Goal: Task Accomplishment & Management: Complete application form

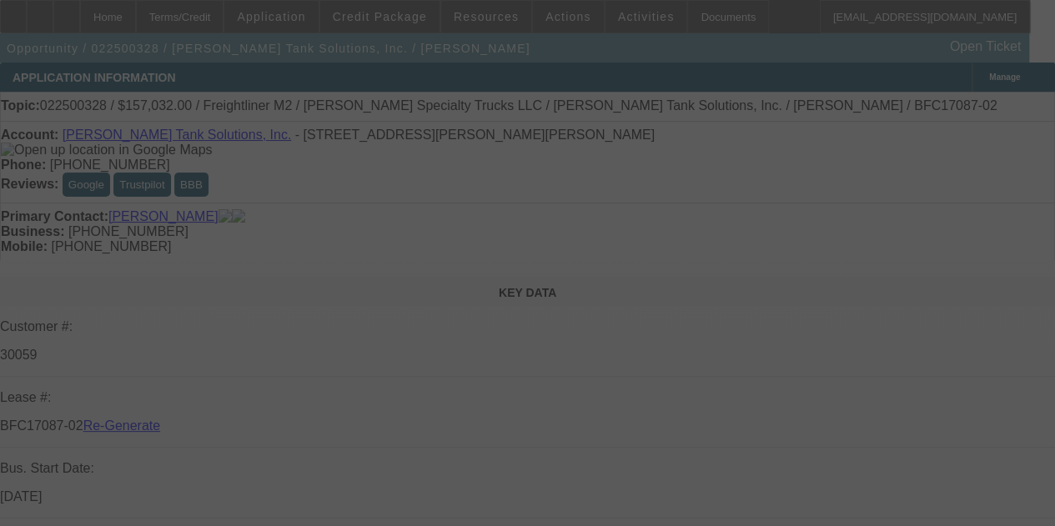
select select "4"
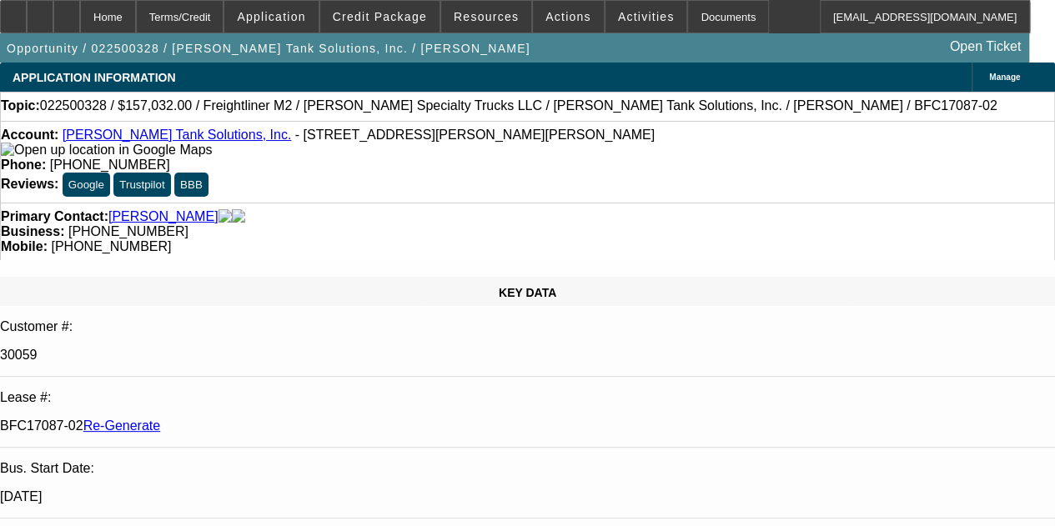
select select "0"
select select "2"
select select "0"
select select "6"
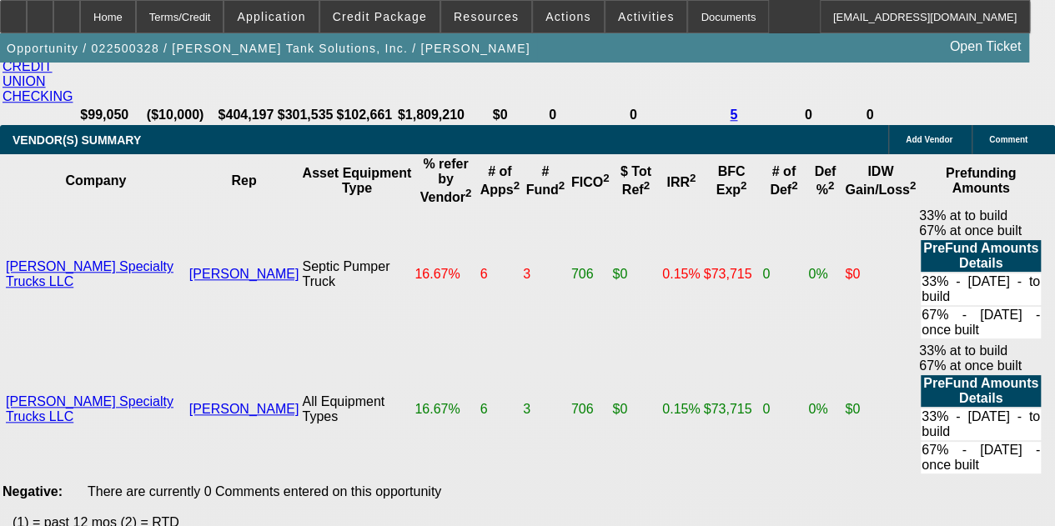
scroll to position [3865, 0]
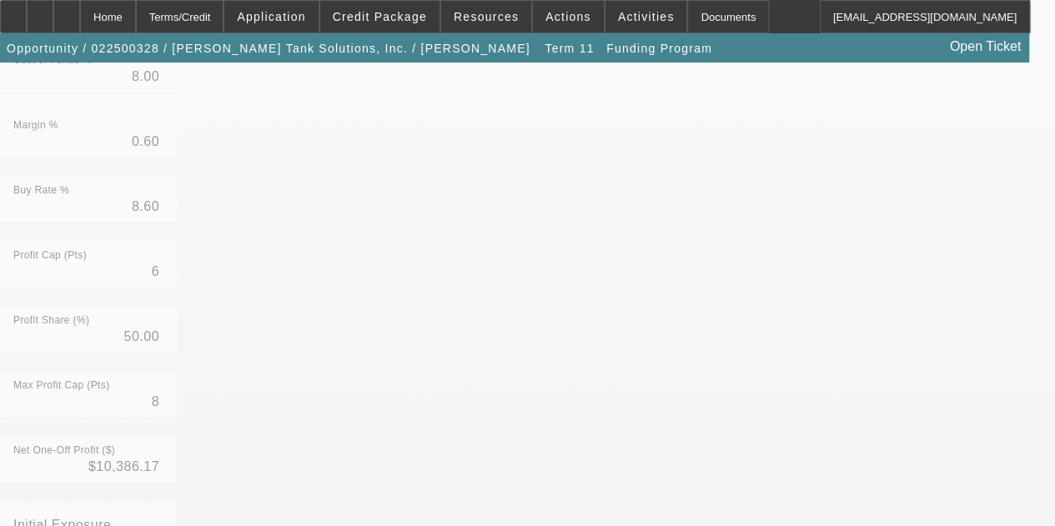
scroll to position [801, 0]
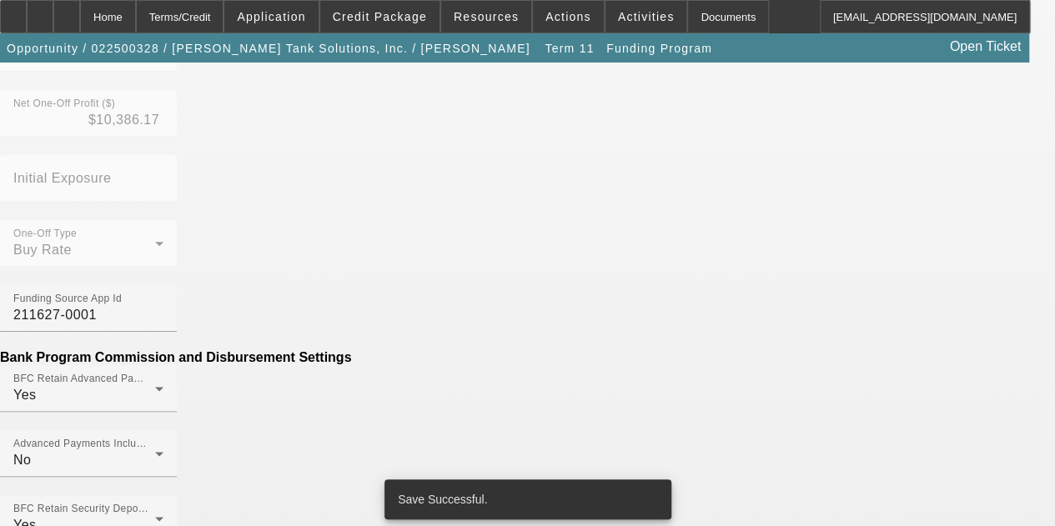
click at [208, 353] on div at bounding box center [527, 263] width 1055 height 526
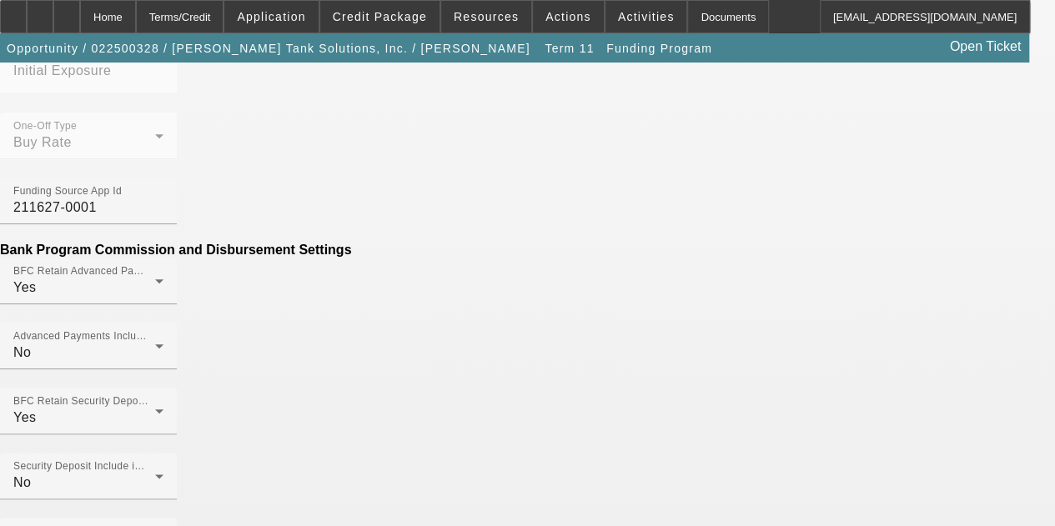
scroll to position [769, 0]
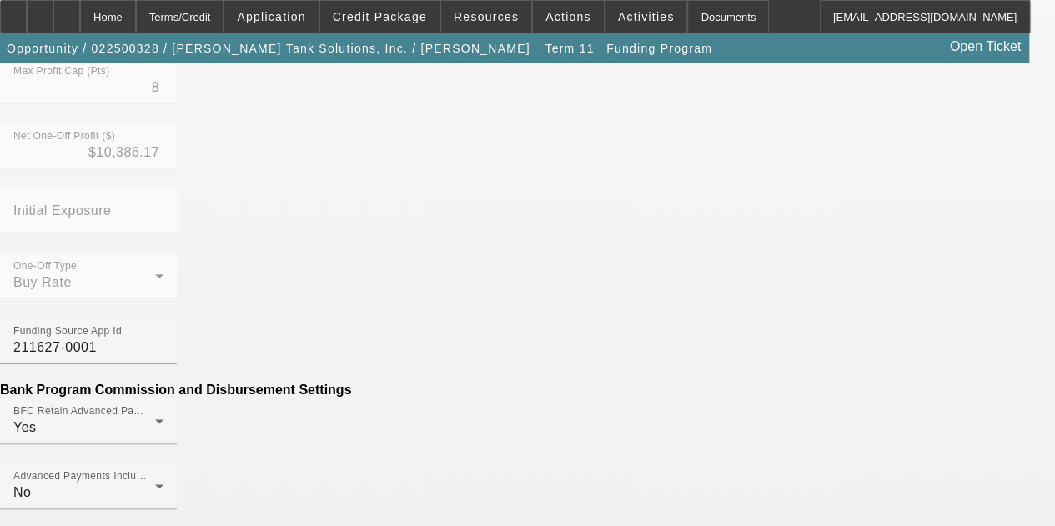
scroll to position [896, 0]
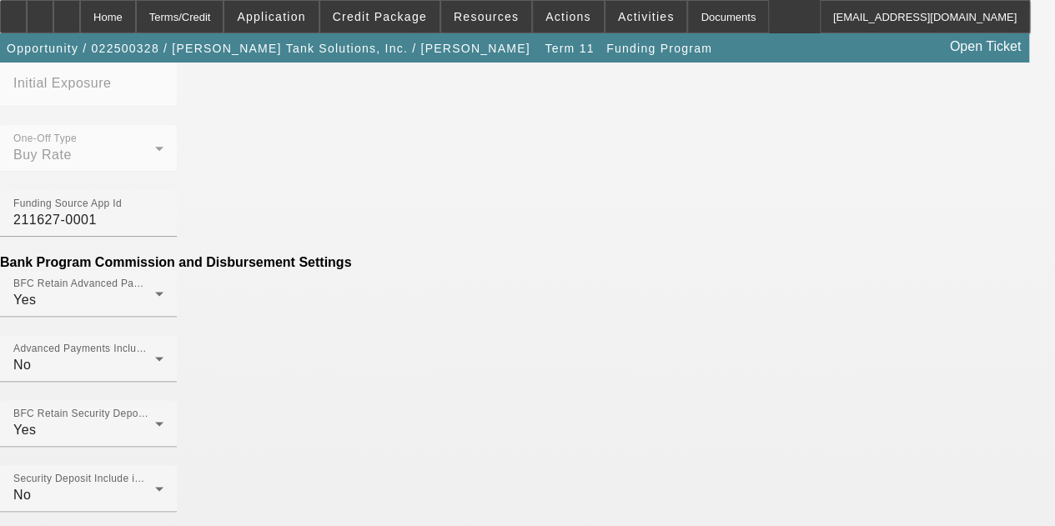
type input "$336.08"
type input "D"
type input "Per Diem"
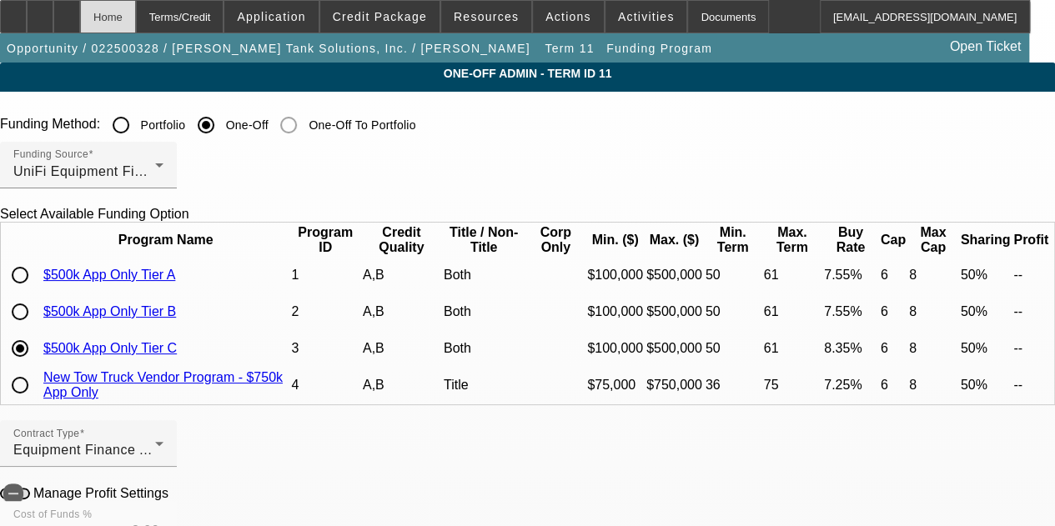
click at [136, 19] on div "Home" at bounding box center [108, 16] width 56 height 33
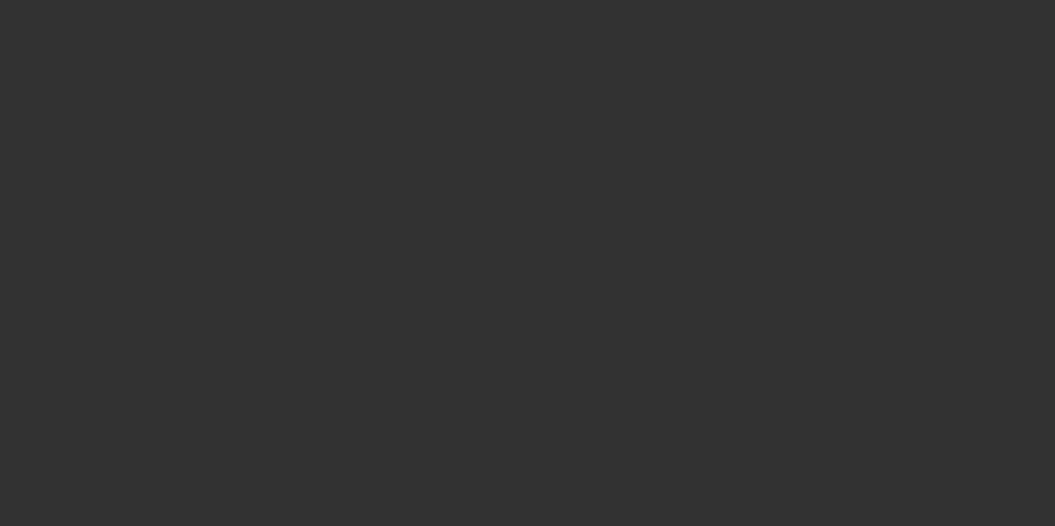
select select "4"
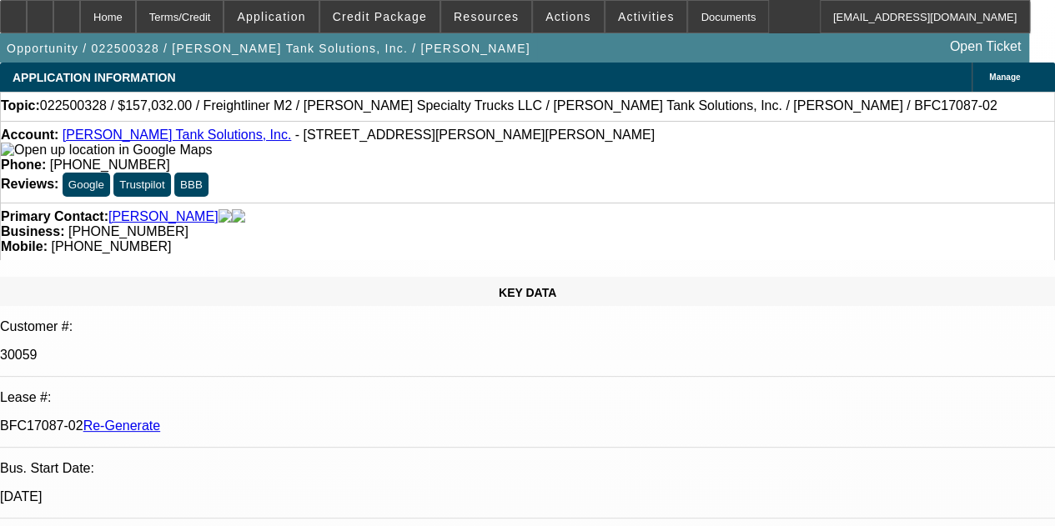
select select "0"
select select "2"
select select "0"
select select "6"
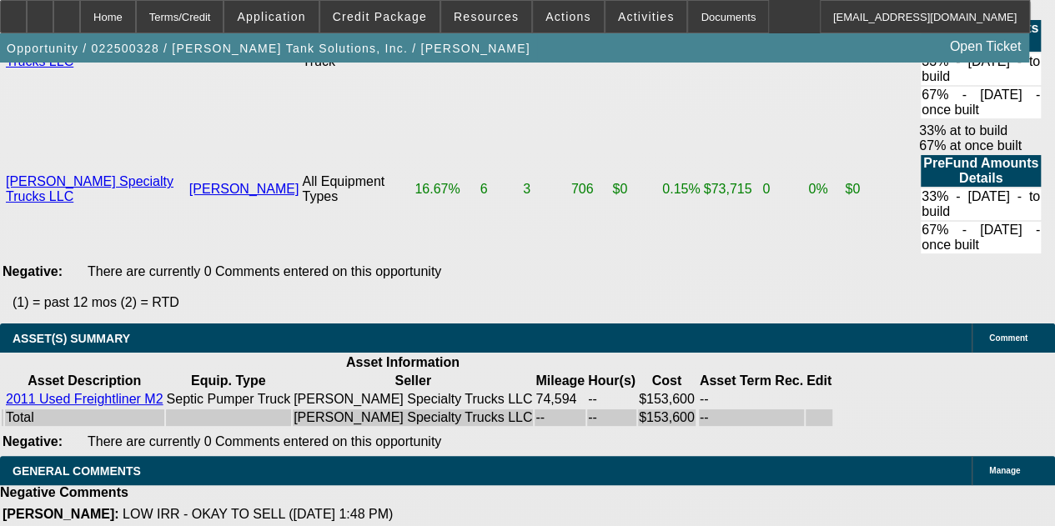
scroll to position [4105, 0]
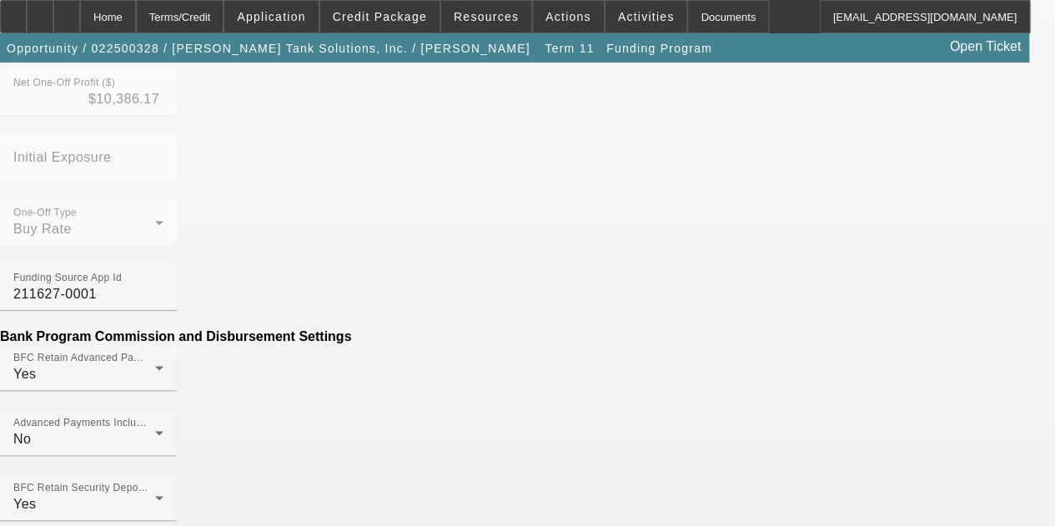
scroll to position [900, 0]
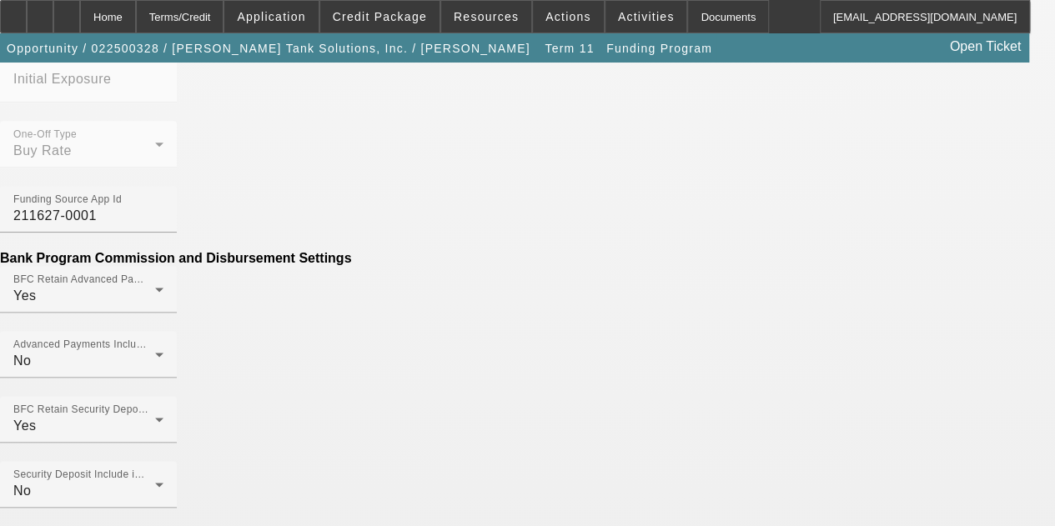
drag, startPoint x: 182, startPoint y: 296, endPoint x: 410, endPoint y: 284, distance: 228.7
type input "$170.19"
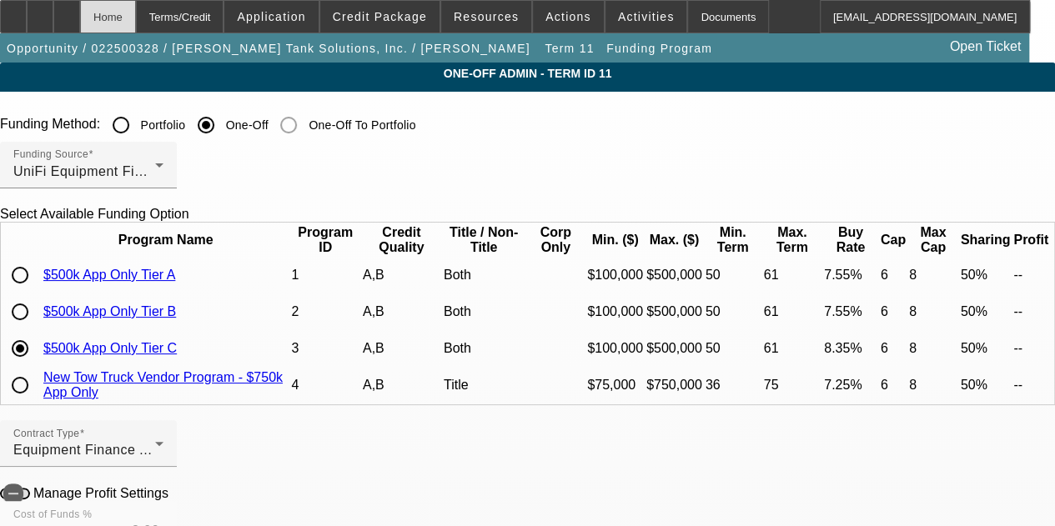
click at [136, 9] on div "Home" at bounding box center [108, 16] width 56 height 33
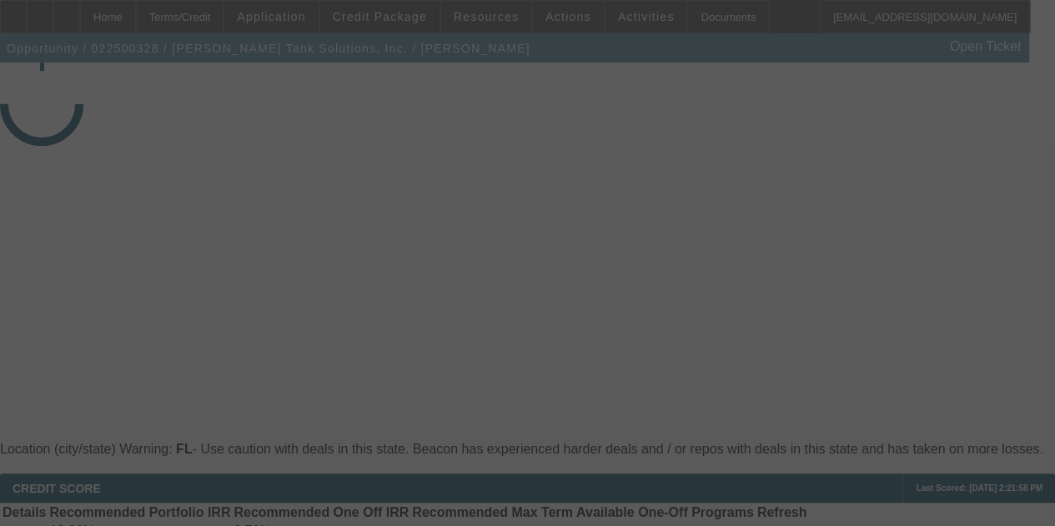
select select "4"
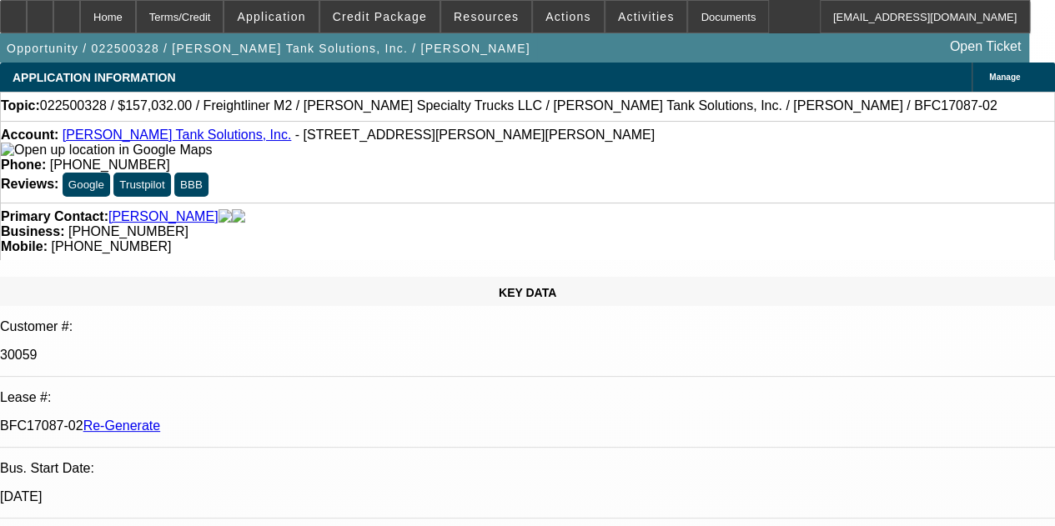
select select "0"
select select "2"
select select "0"
select select "6"
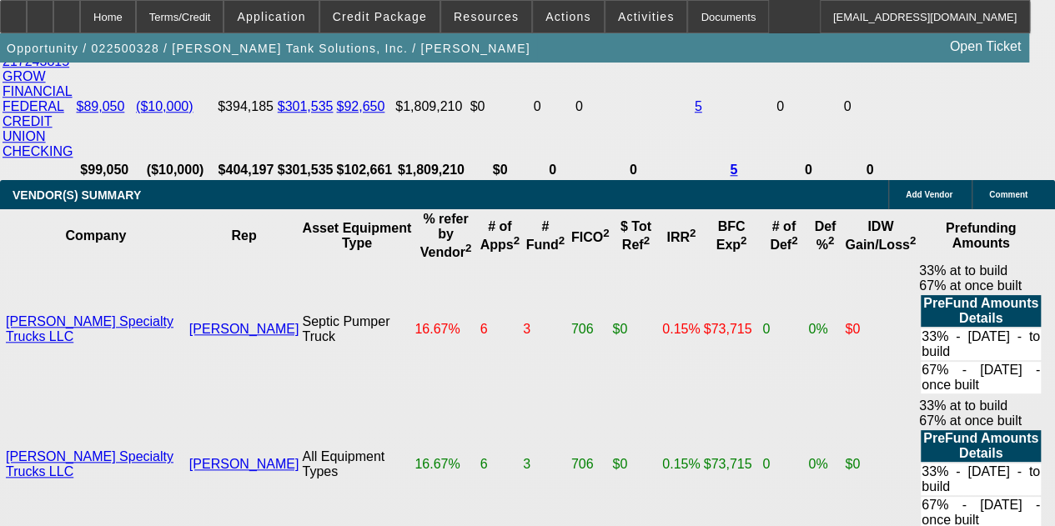
scroll to position [0, 117]
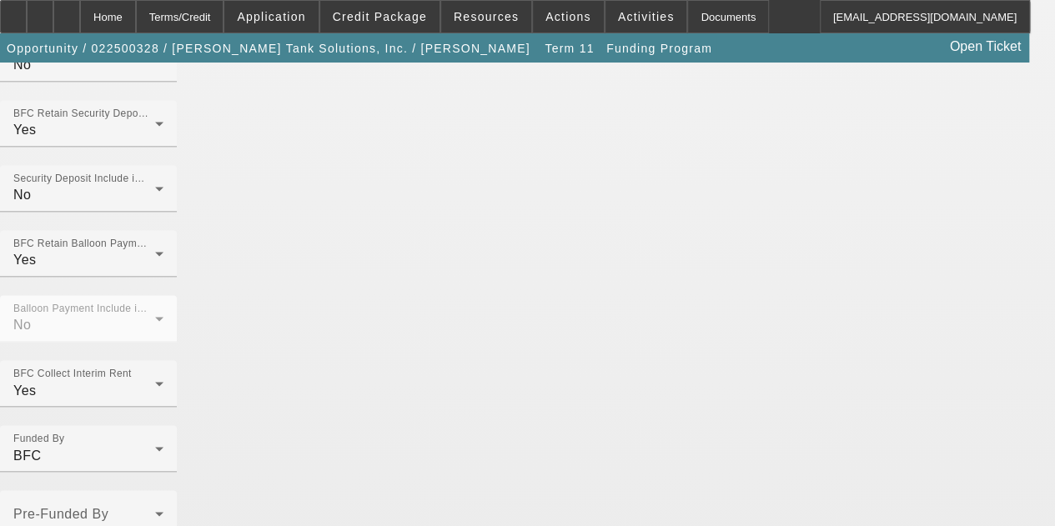
scroll to position [1346, 0]
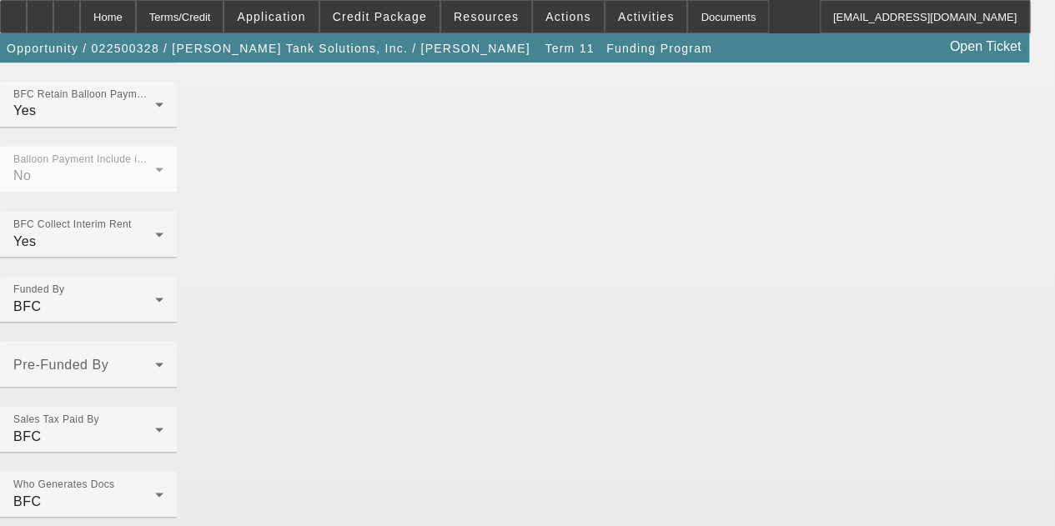
click at [136, 14] on div "Home" at bounding box center [108, 16] width 56 height 33
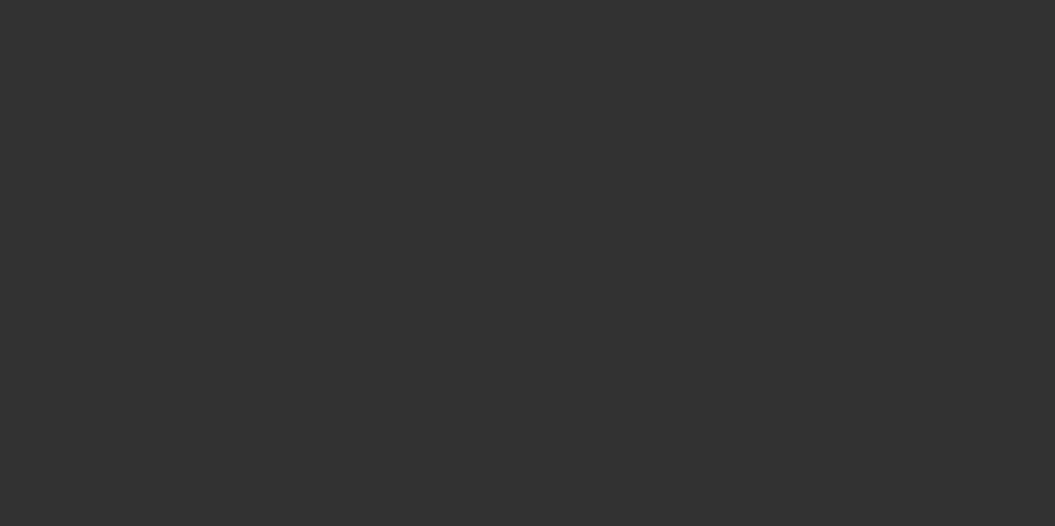
select select "4"
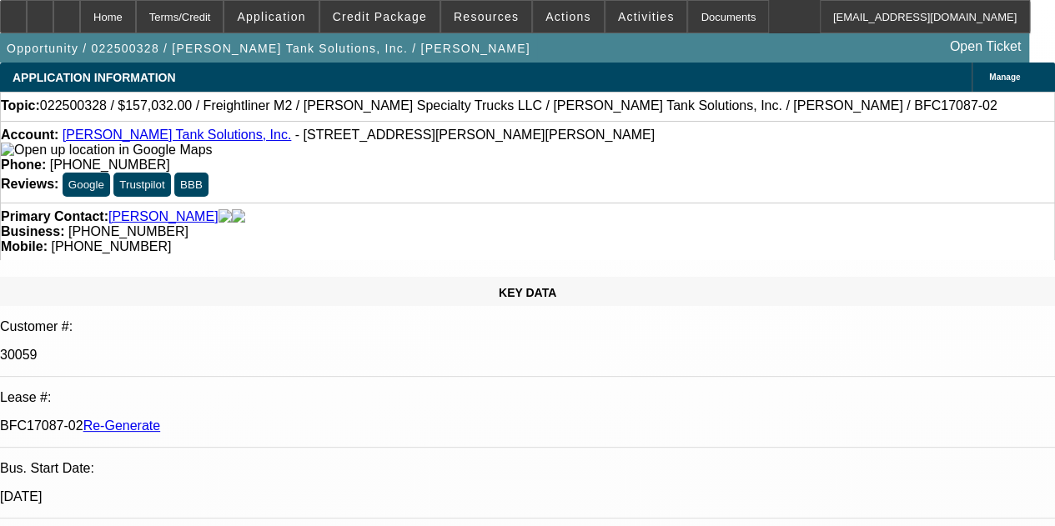
select select "0"
select select "2"
select select "0"
select select "6"
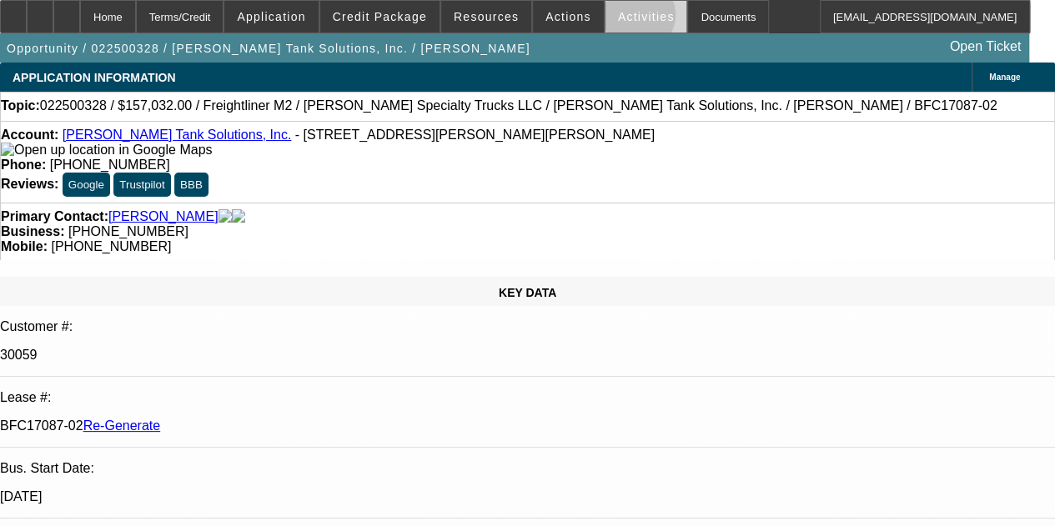
click at [618, 17] on span "Activities" at bounding box center [646, 16] width 57 height 13
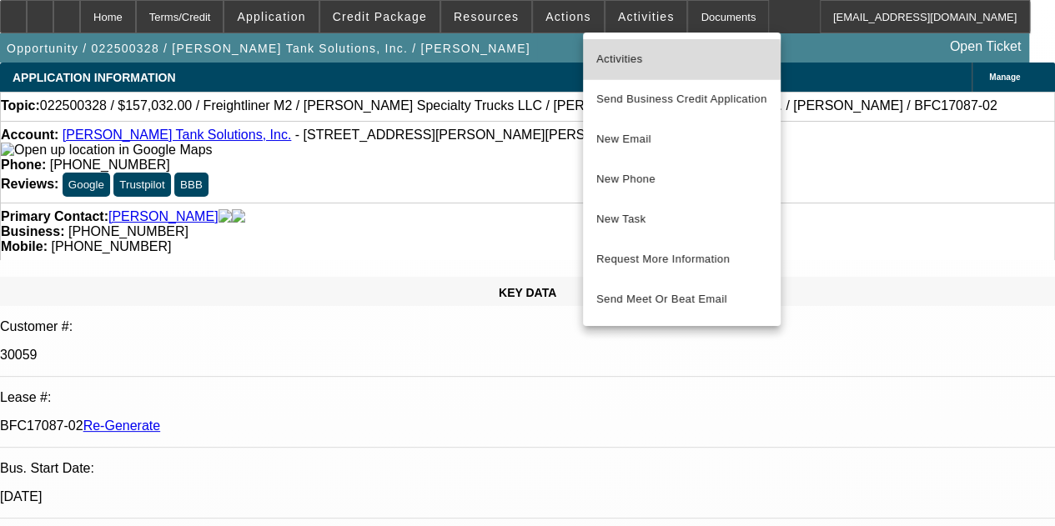
click at [609, 63] on span "Activities" at bounding box center [681, 59] width 171 height 20
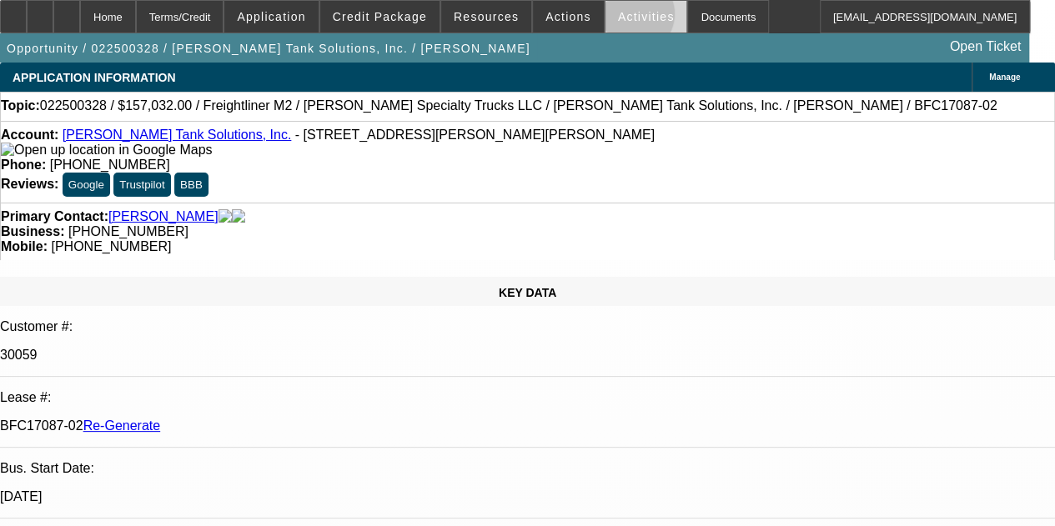
click at [618, 18] on span "Activities" at bounding box center [646, 16] width 57 height 13
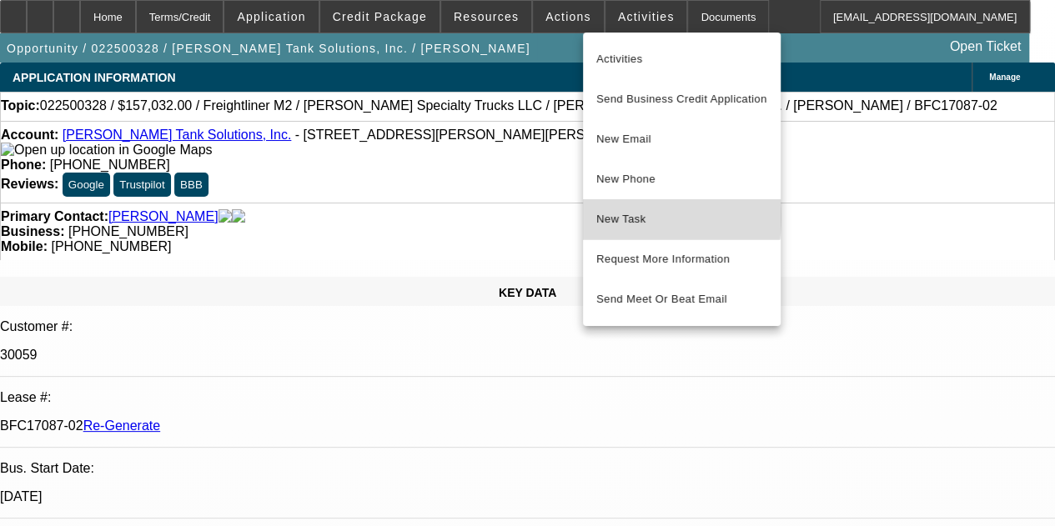
click at [614, 217] on span "New Task" at bounding box center [681, 219] width 171 height 20
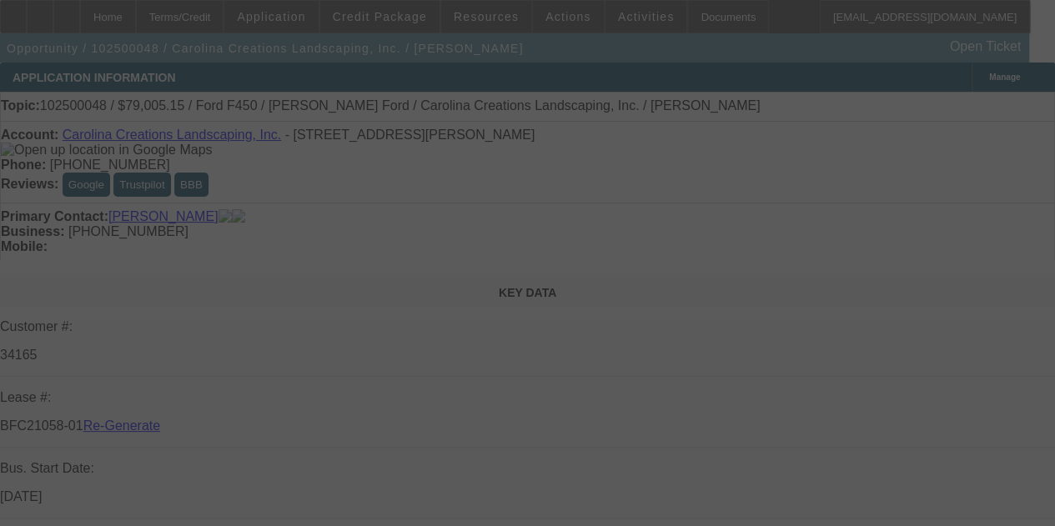
select select "3"
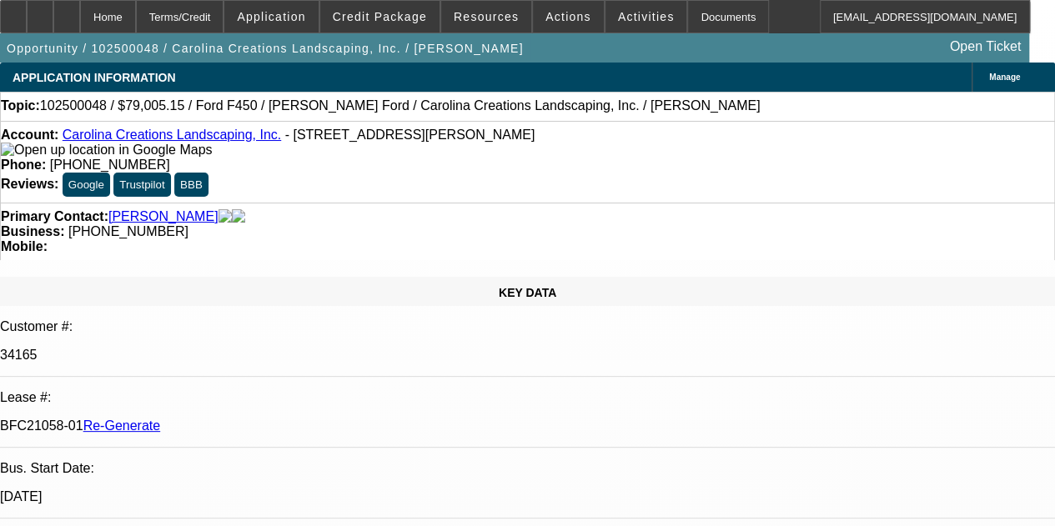
select select "0"
select select "0.1"
select select "4"
click at [609, 8] on span at bounding box center [646, 17] width 82 height 40
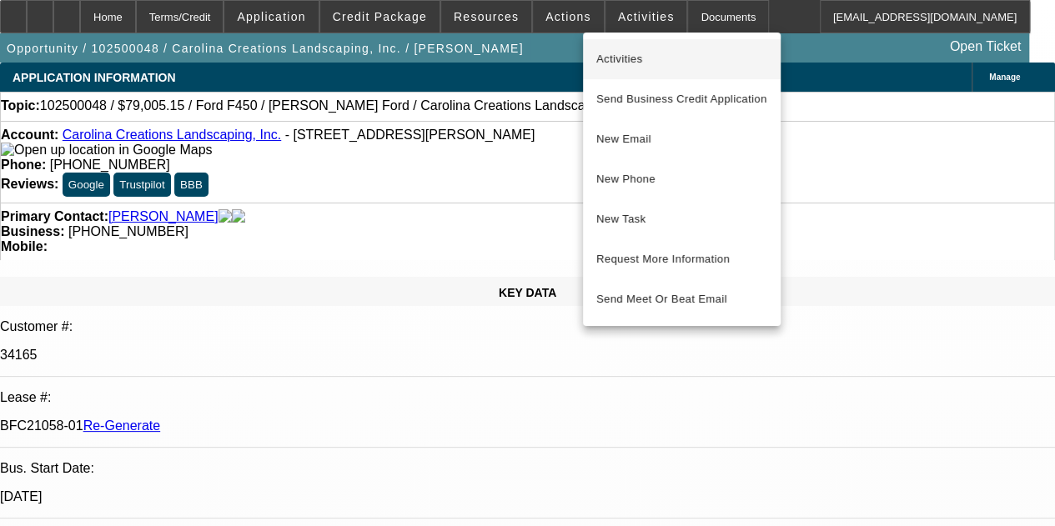
click at [609, 53] on span "Activities" at bounding box center [681, 59] width 171 height 20
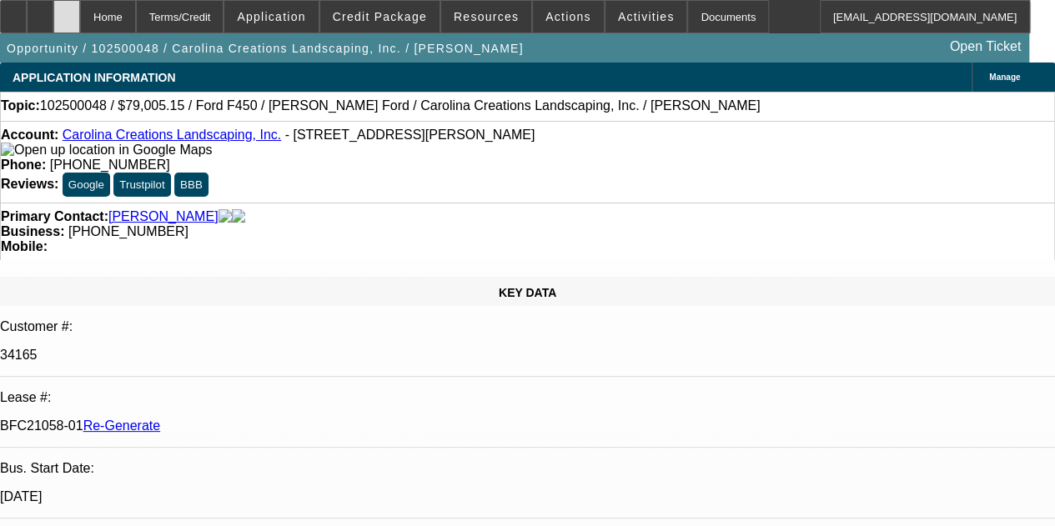
click at [67, 11] on icon at bounding box center [67, 11] width 0 height 0
